Goal: Transaction & Acquisition: Purchase product/service

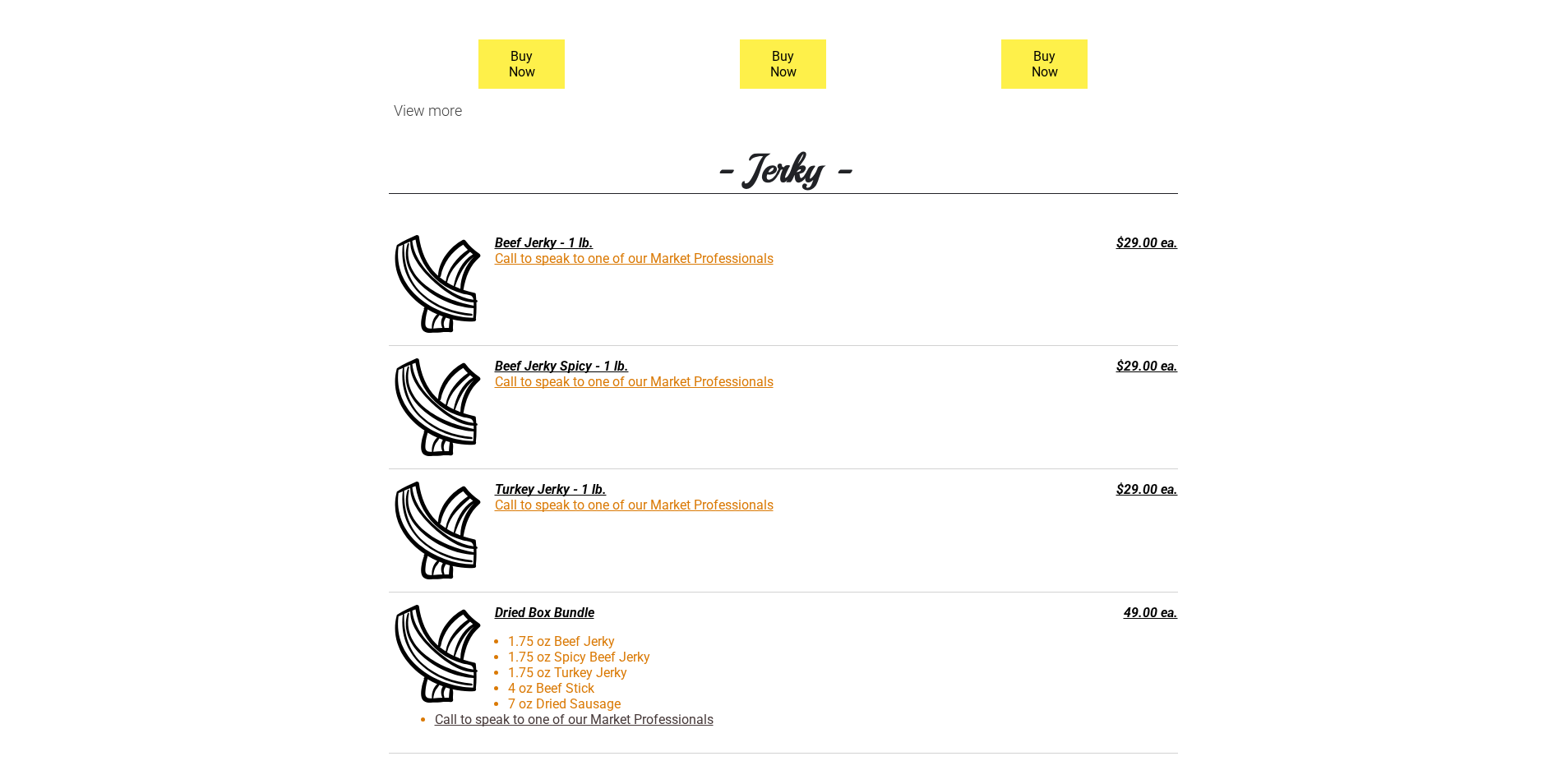
scroll to position [1890, 0]
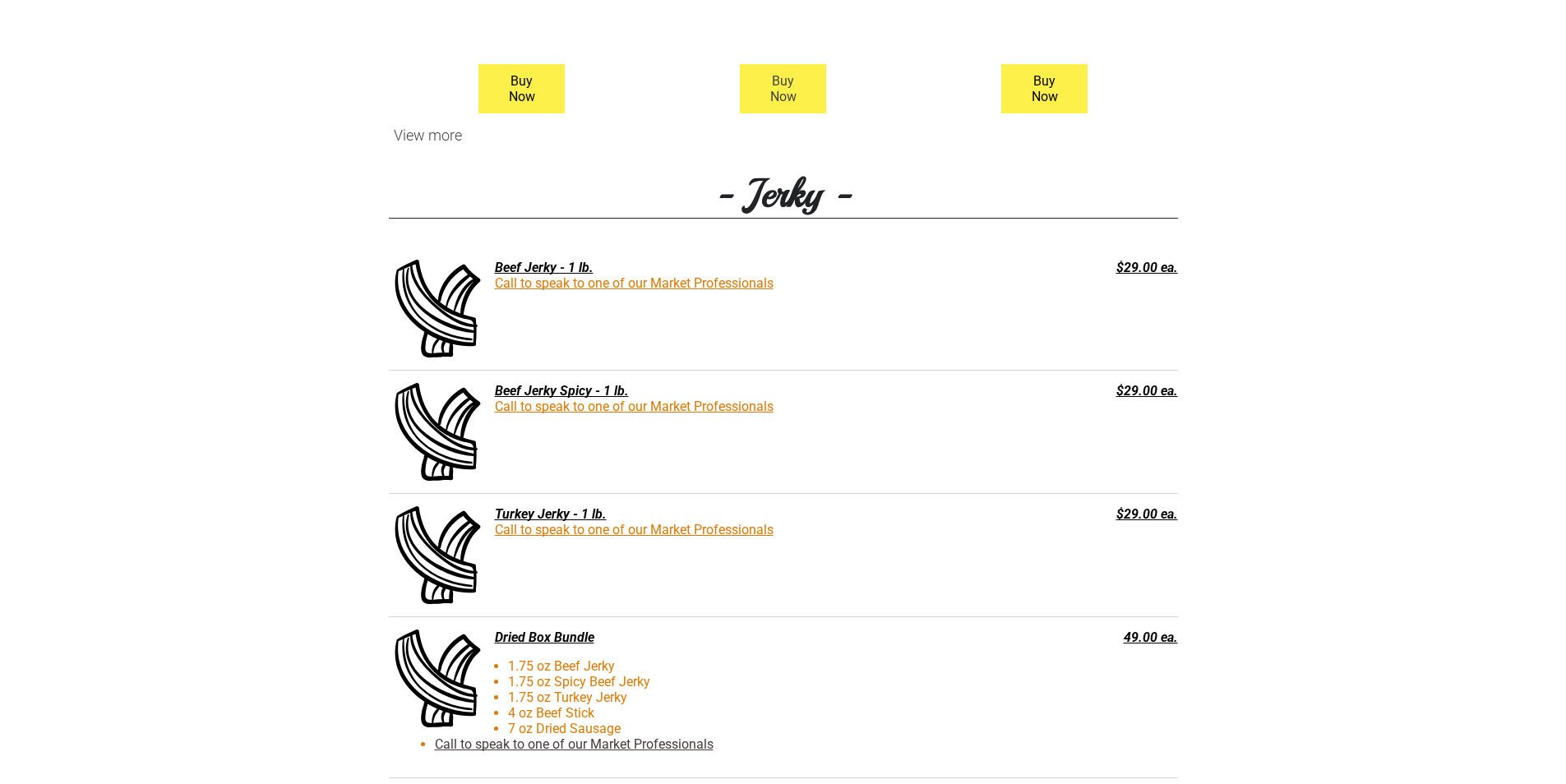
click at [794, 74] on span "Buy Now" at bounding box center [783, 89] width 83 height 48
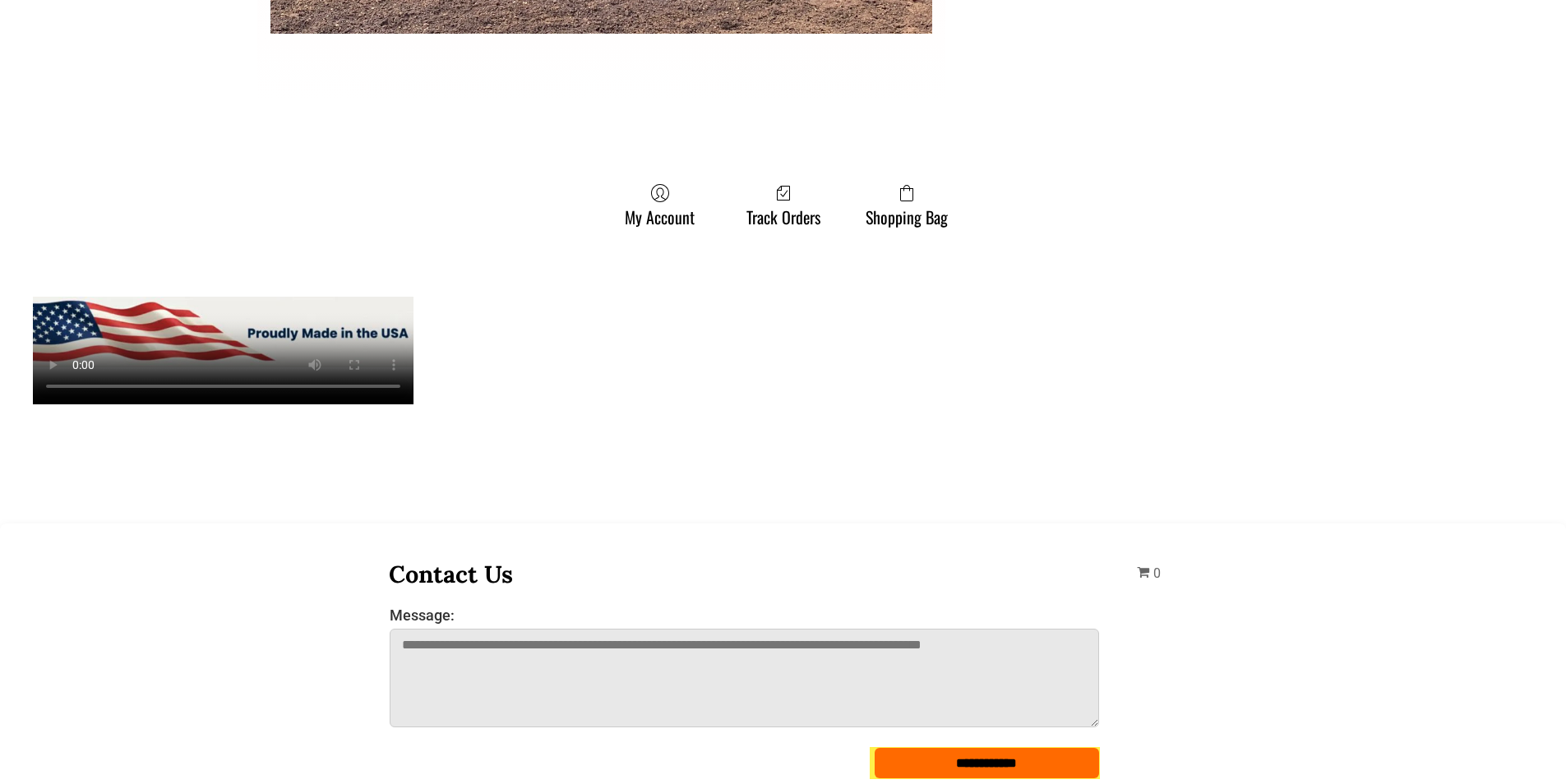
scroll to position [4848, 0]
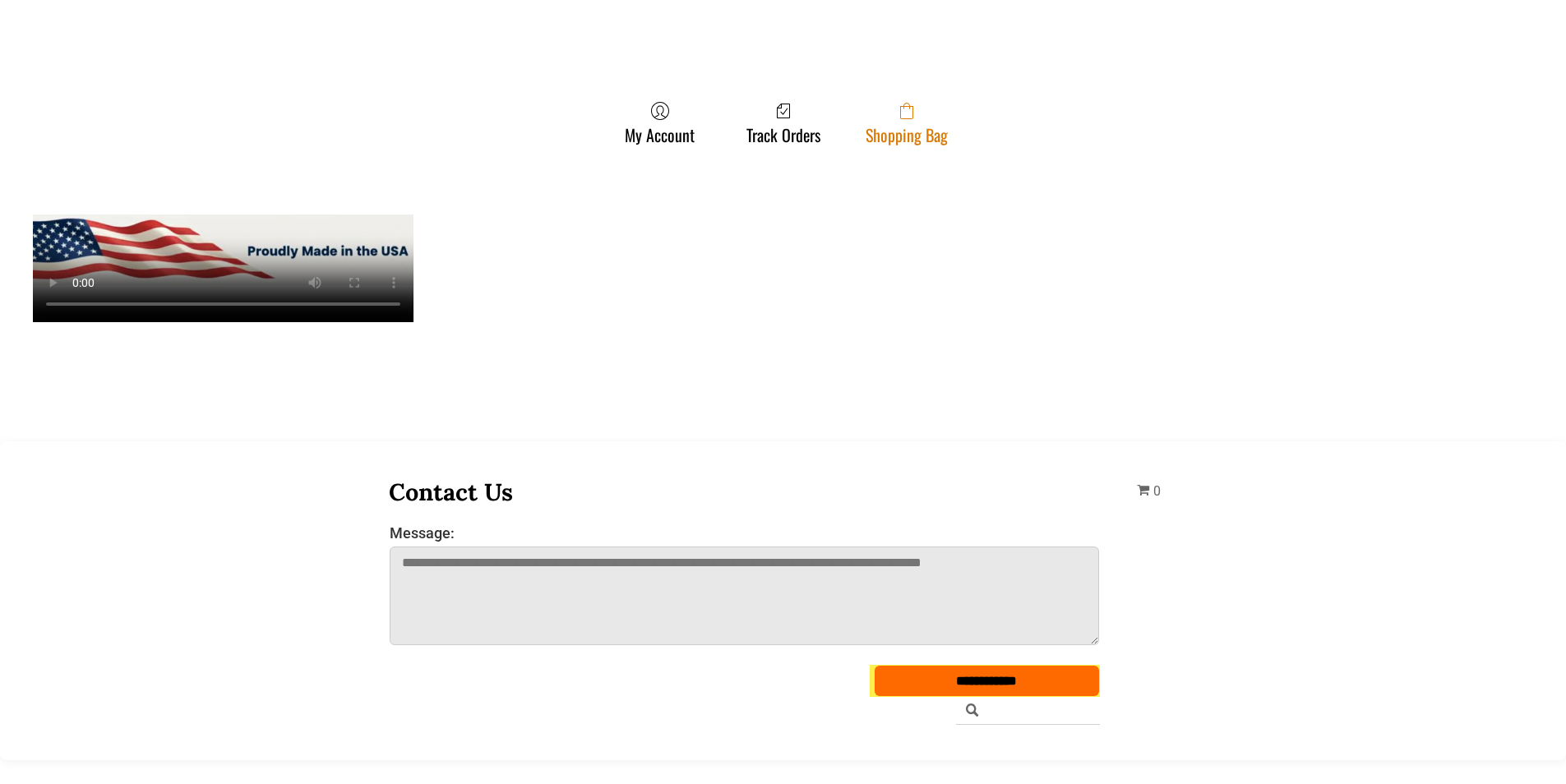
click at [877, 141] on link "Shopping Bag" at bounding box center [907, 122] width 99 height 43
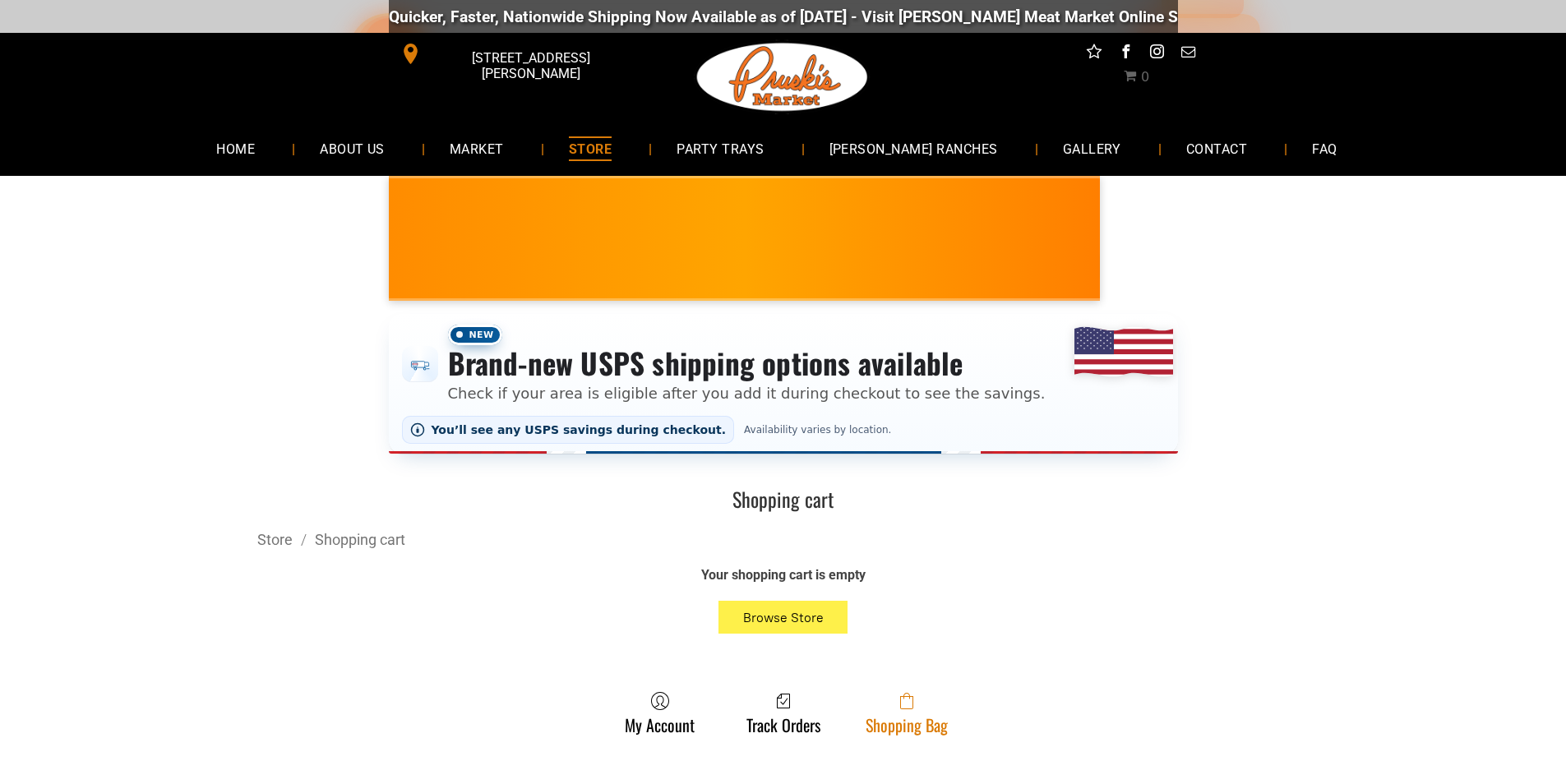
click at [943, 725] on link "Shopping Bag" at bounding box center [907, 713] width 99 height 43
click at [888, 721] on link "Shopping Bag" at bounding box center [907, 713] width 99 height 43
click at [939, 700] on span at bounding box center [907, 701] width 83 height 20
